Goal: Transaction & Acquisition: Purchase product/service

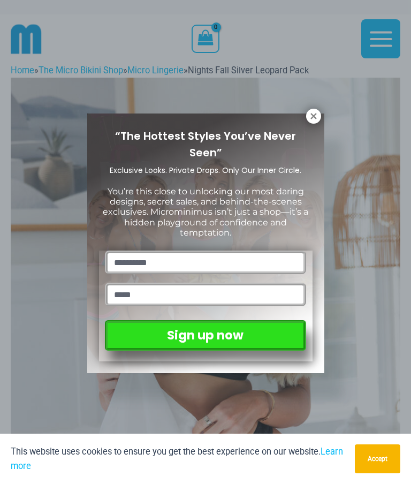
click at [234, 123] on button at bounding box center [313, 116] width 15 height 15
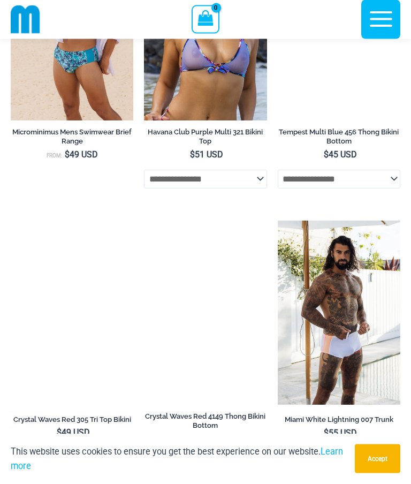
scroll to position [4916, 0]
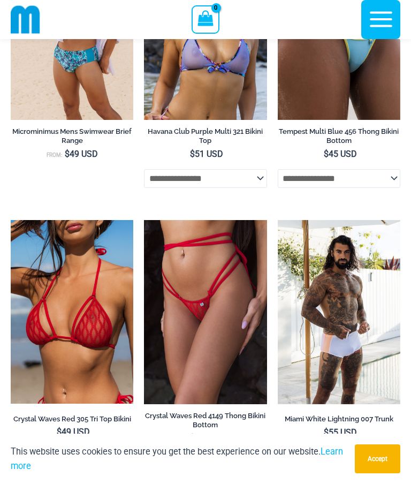
click at [11, 220] on img at bounding box center [11, 220] width 0 height 0
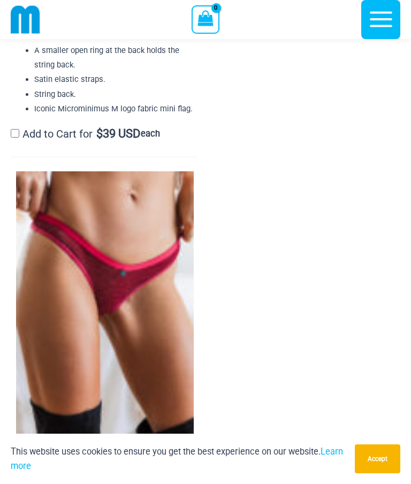
scroll to position [3141, 0]
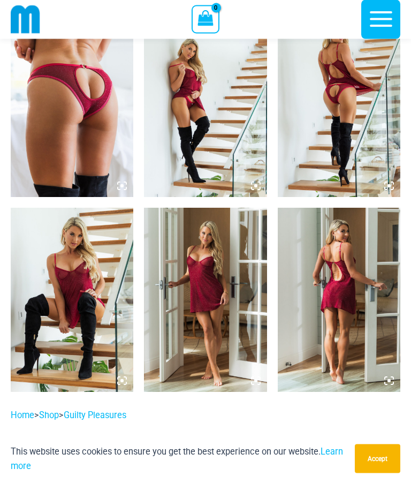
scroll to position [1236, 0]
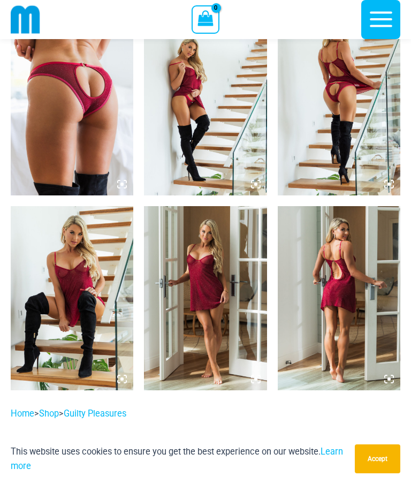
click at [177, 261] on img at bounding box center [205, 298] width 123 height 184
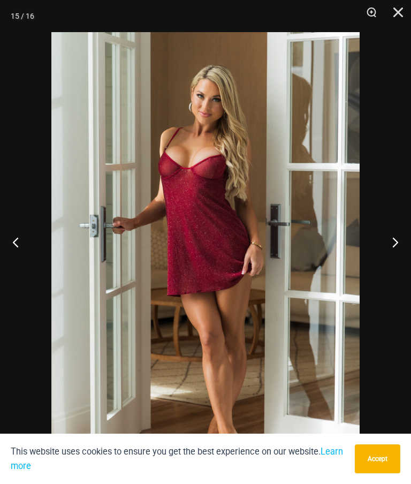
click at [400, 11] on button "Close" at bounding box center [394, 16] width 27 height 32
